Goal: Information Seeking & Learning: Understand process/instructions

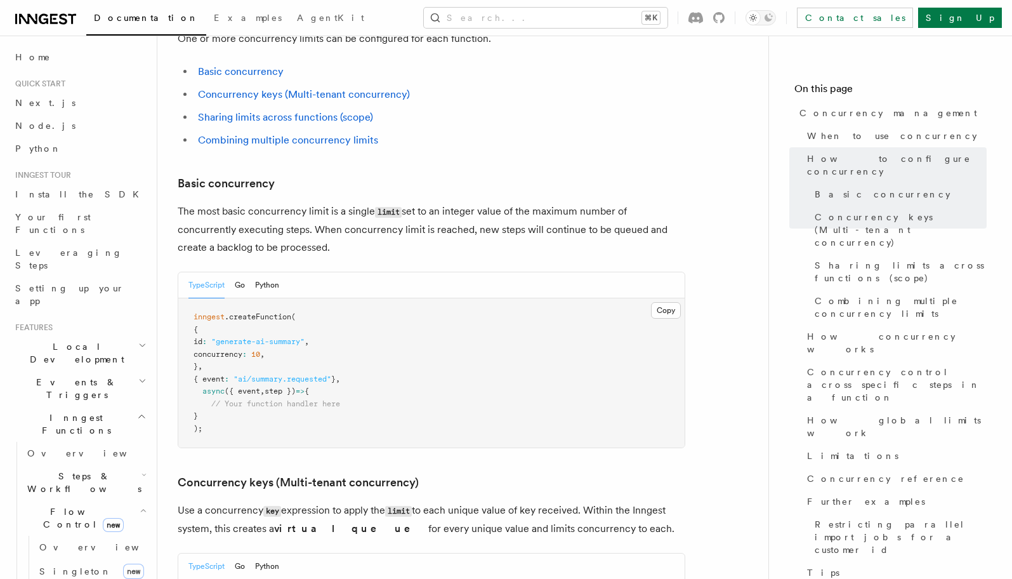
scroll to position [741, 0]
drag, startPoint x: 209, startPoint y: 298, endPoint x: 310, endPoint y: 298, distance: 100.9
click at [310, 298] on pre "inngest .createFunction ( { id : "generate-ai-summary" , concurrency : 10 , } ,…" at bounding box center [431, 370] width 506 height 149
copy span "concurrency : 10 ,"
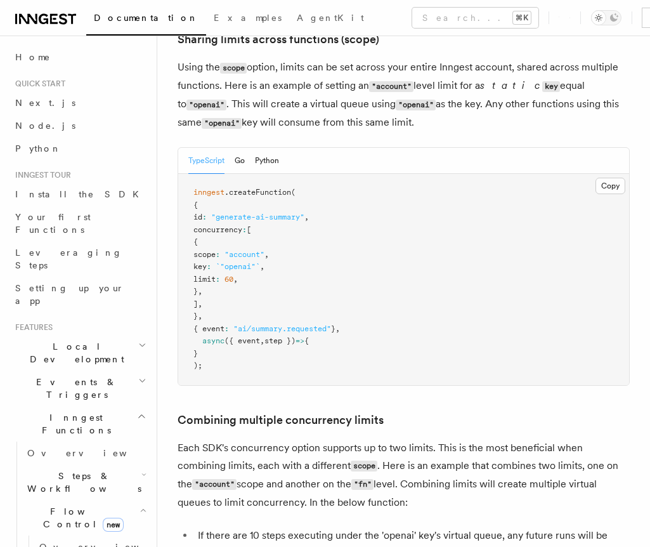
scroll to position [1626, 0]
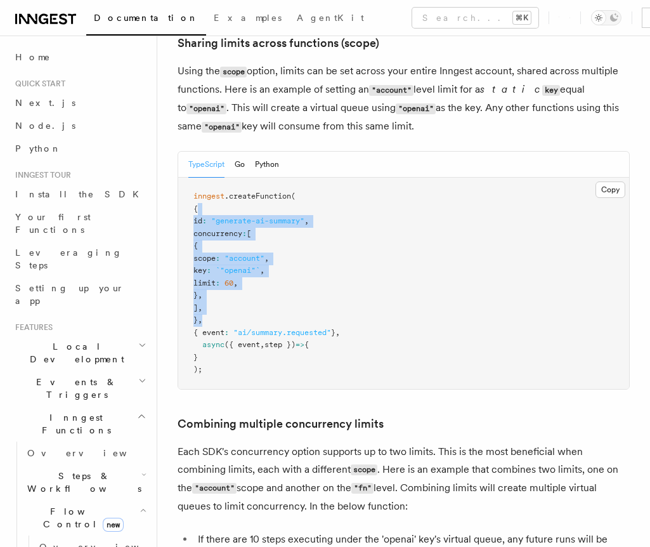
drag, startPoint x: 217, startPoint y: 305, endPoint x: 198, endPoint y: 188, distance: 118.9
click at [198, 188] on pre "inngest .createFunction ( { id : "generate-ai-summary" , concurrency : [ { scop…" at bounding box center [403, 283] width 451 height 211
copy code "{ id : "generate-ai-summary" , concurrency : [ { scope : "account" , key : `"op…"
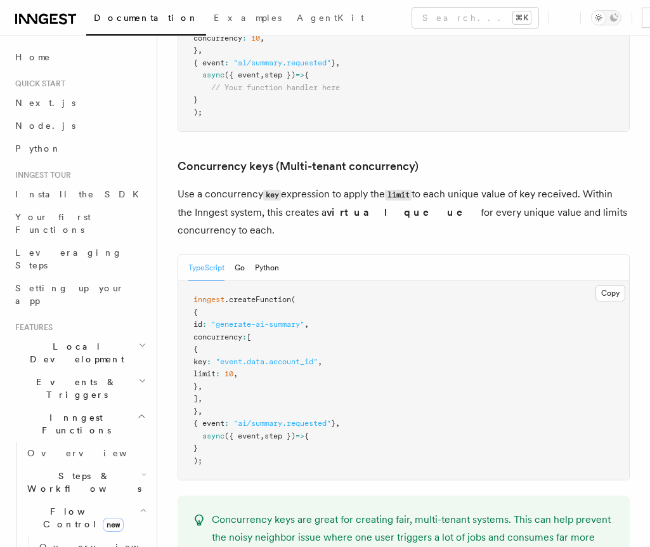
scroll to position [1057, 0]
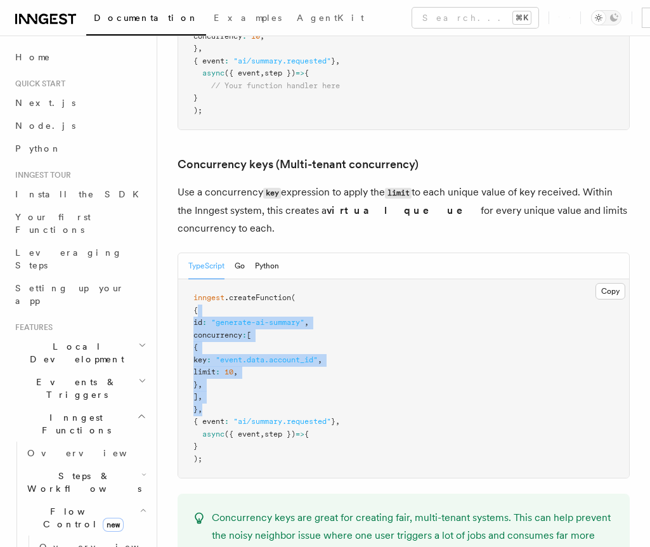
drag, startPoint x: 216, startPoint y: 393, endPoint x: 200, endPoint y: 296, distance: 99.0
click at [200, 296] on pre "inngest .createFunction ( { id : "generate-ai-summary" , concurrency : [ { key …" at bounding box center [403, 378] width 451 height 199
copy code "{ id : "generate-ai-summary" , concurrency : [ { key : "event.data.account_id" …"
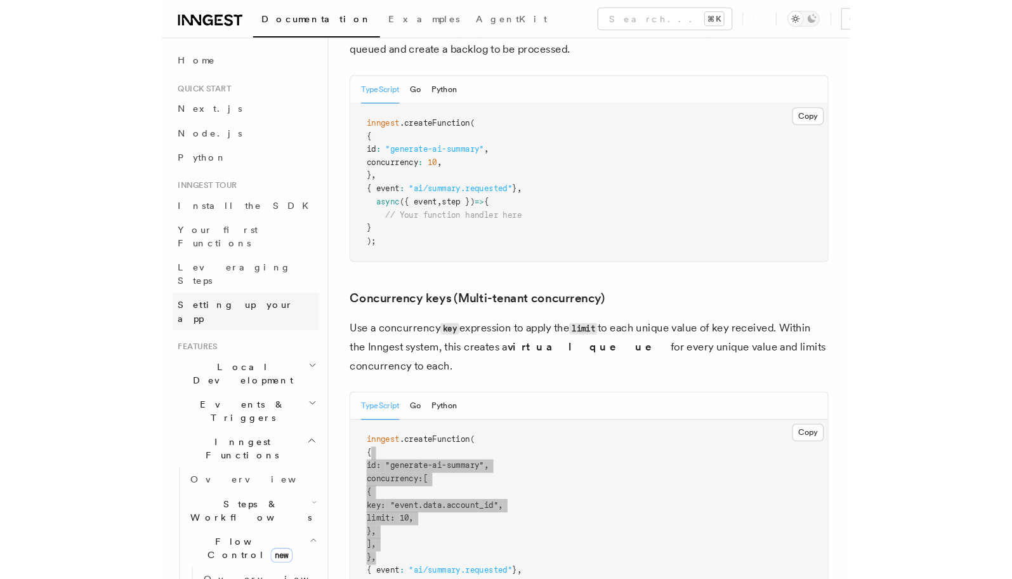
scroll to position [939, 0]
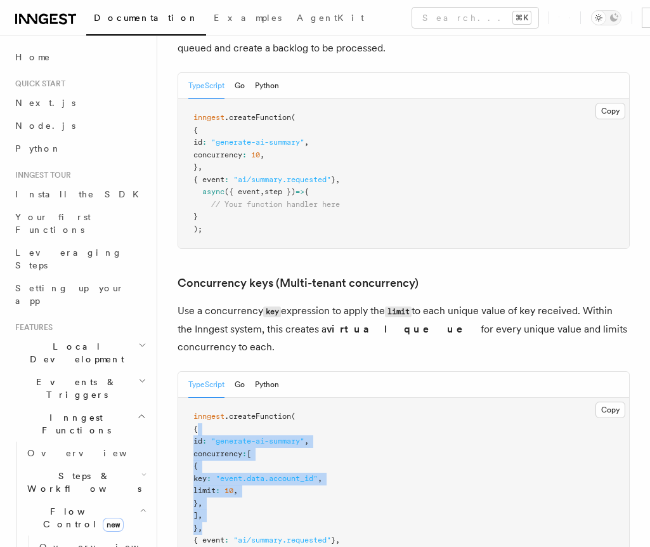
drag, startPoint x: 298, startPoint y: 136, endPoint x: 208, endPoint y: 125, distance: 90.8
click at [208, 125] on pre "inngest .createFunction ( { id : "generate-ai-summary" , concurrency : 10 , } ,…" at bounding box center [403, 173] width 451 height 149
copy code "id : "generate-ai-summary" , concurrency : 10 ,"
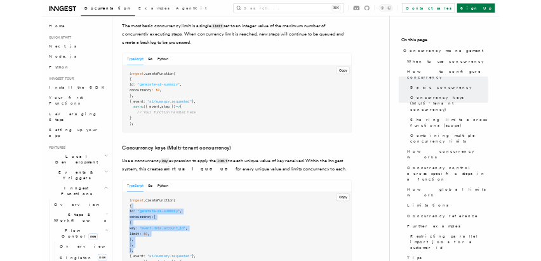
scroll to position [895, 0]
